Goal: Check status: Check status

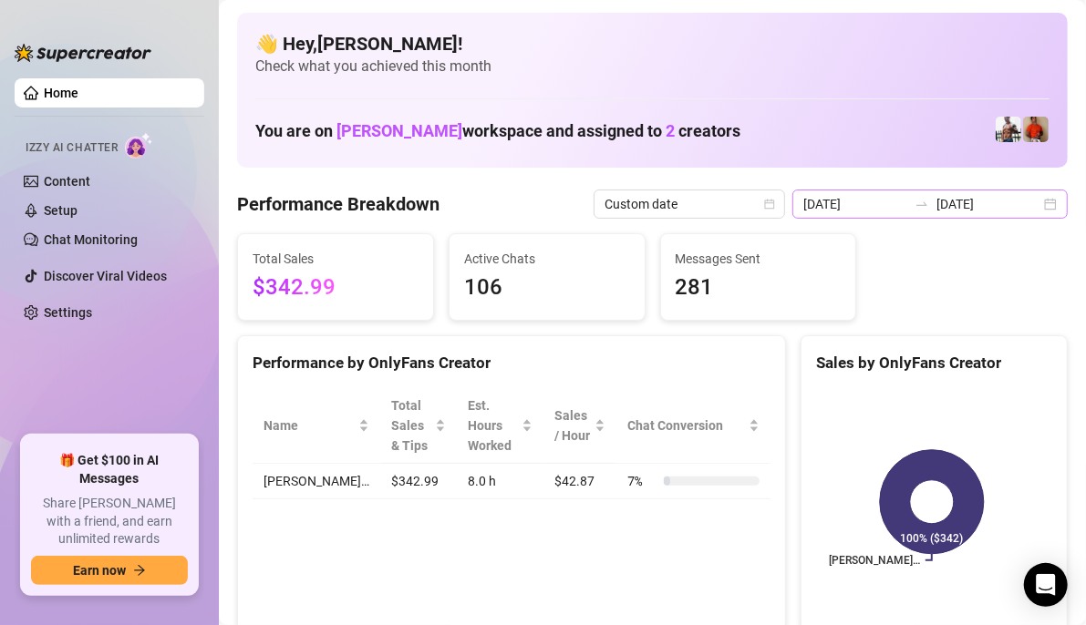
click at [1029, 205] on div "[DATE] [DATE]" at bounding box center [929, 204] width 275 height 29
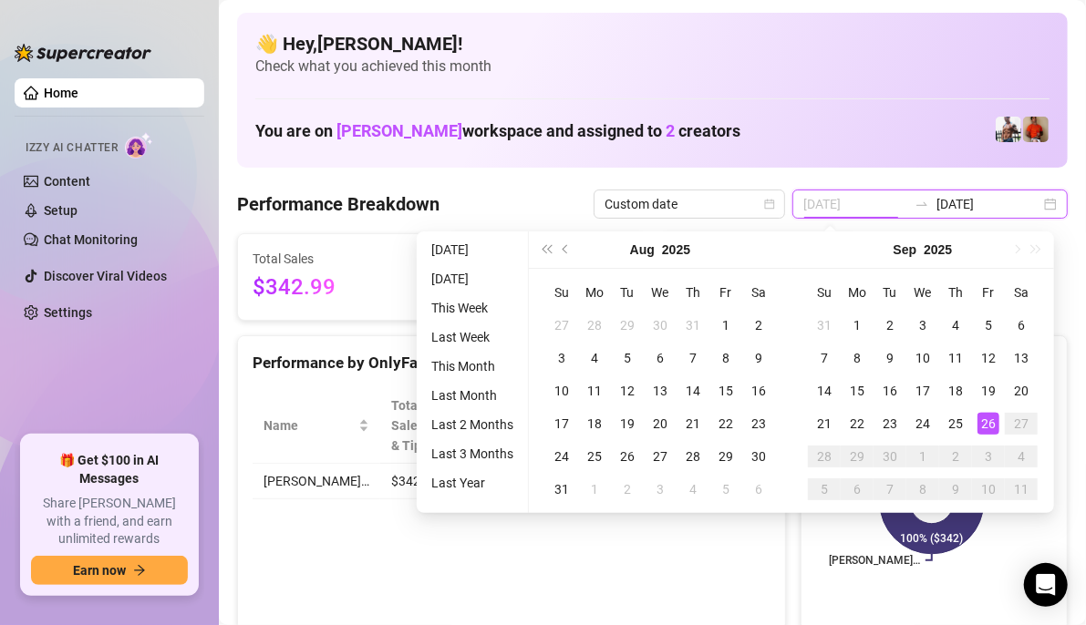
type input "[DATE]"
click at [988, 428] on div "26" at bounding box center [988, 424] width 22 height 22
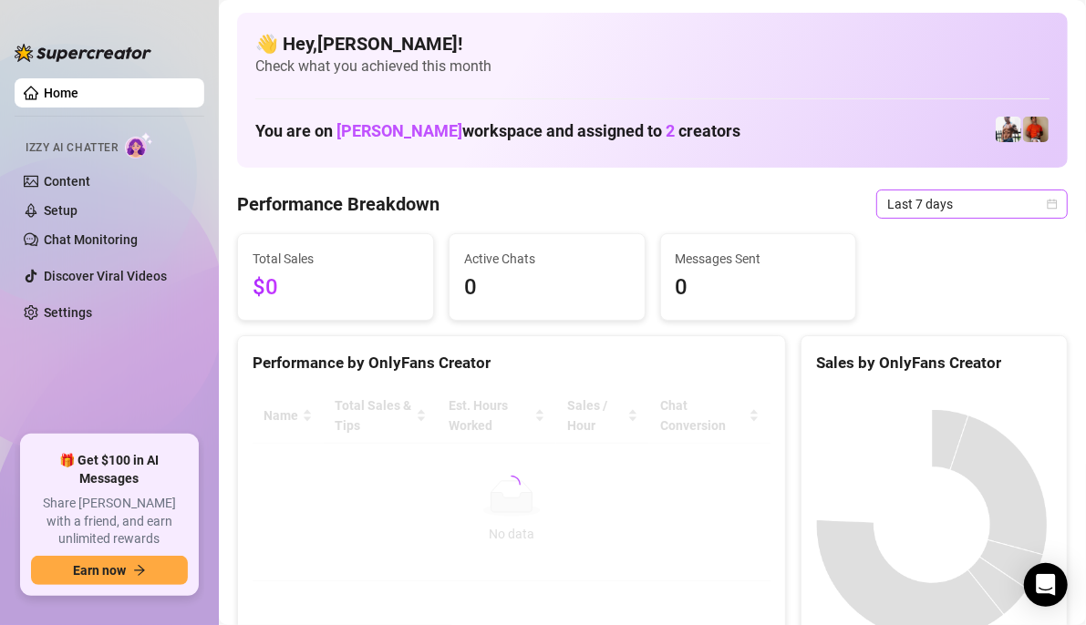
click at [1047, 208] on icon "calendar" at bounding box center [1052, 204] width 10 height 10
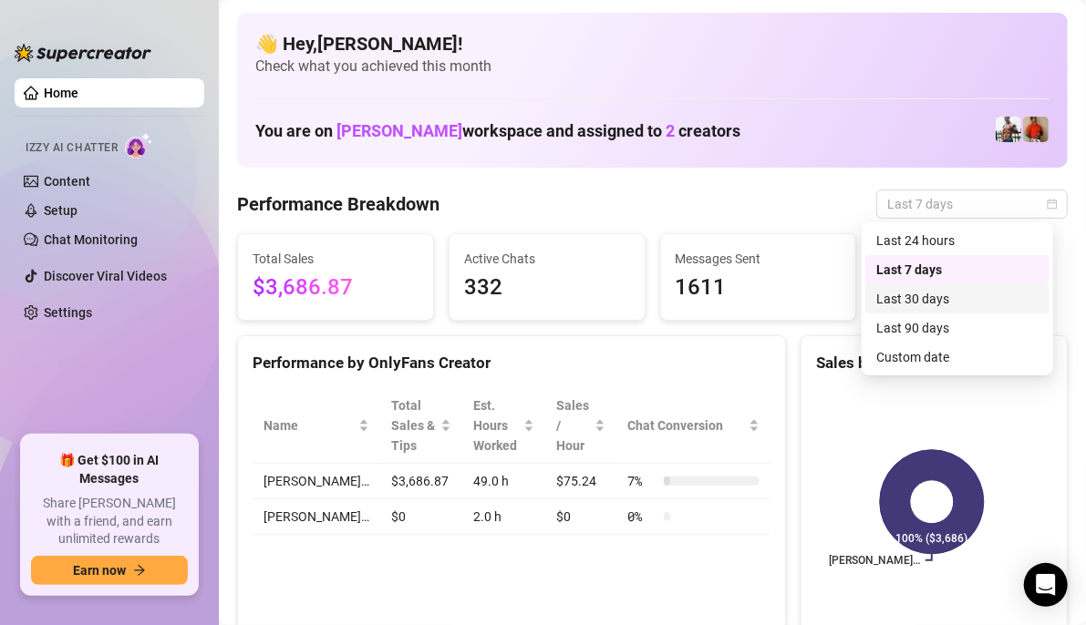
click at [932, 363] on div "Custom date" at bounding box center [957, 357] width 162 height 20
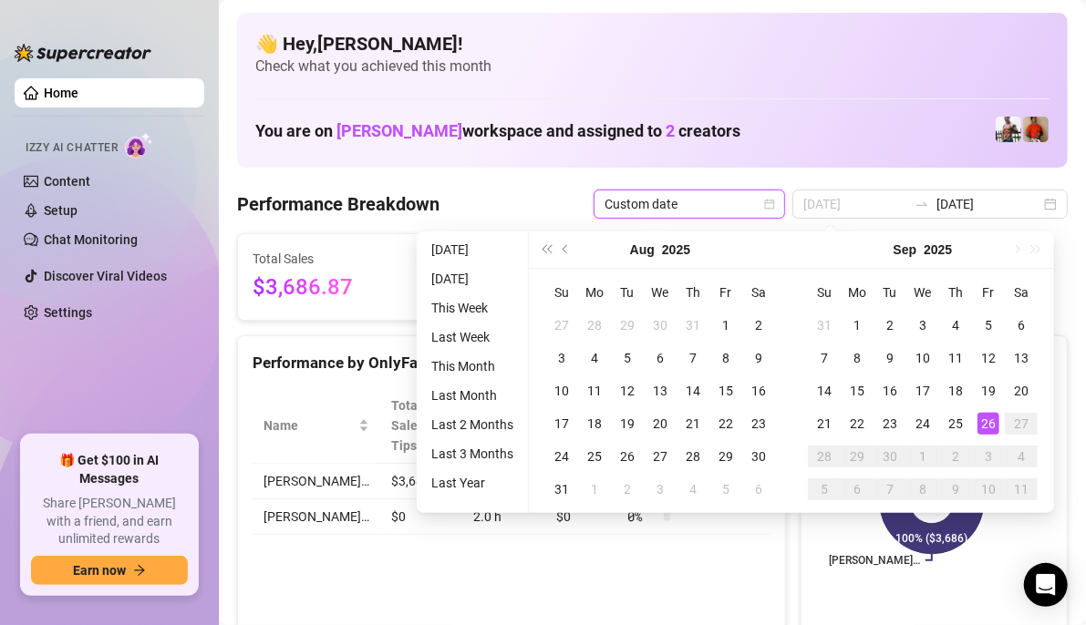
type input "[DATE]"
click at [985, 423] on div "26" at bounding box center [988, 424] width 22 height 22
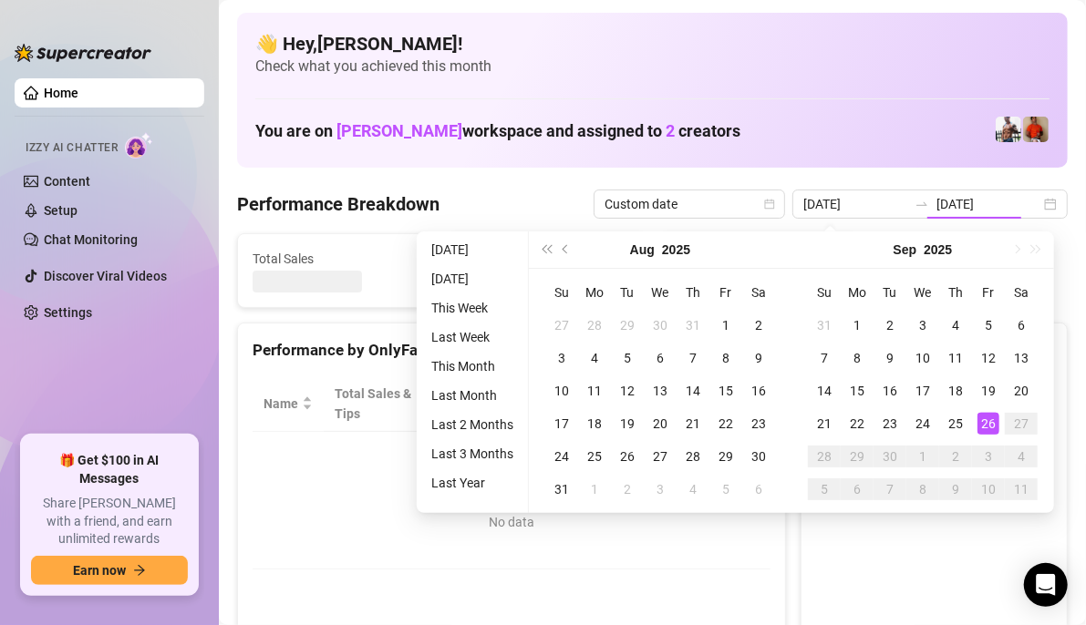
type input "[DATE]"
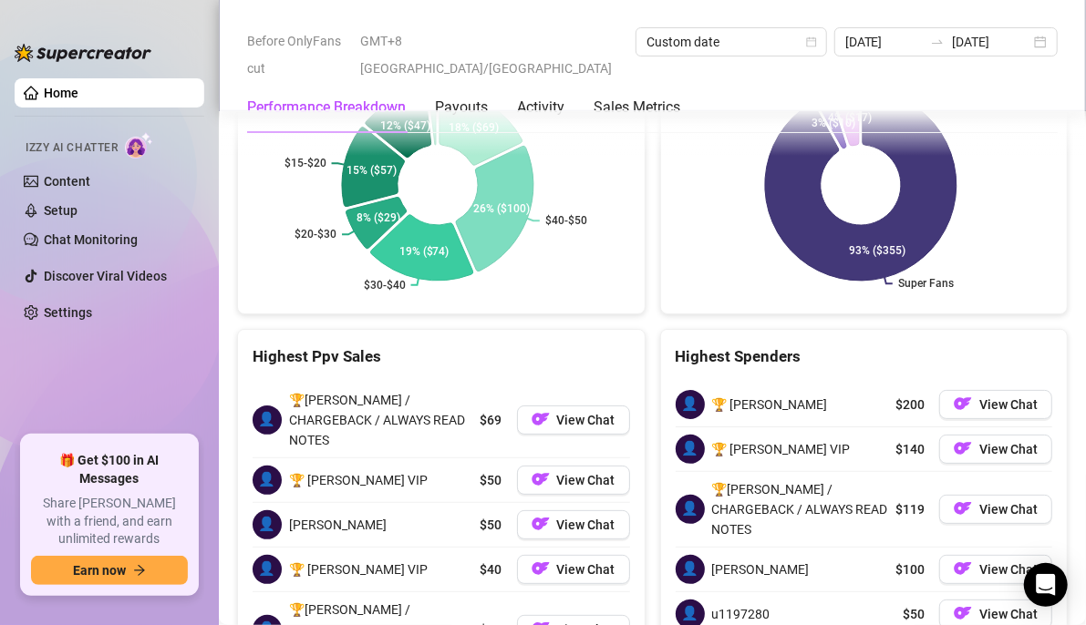
scroll to position [3253, 0]
